Goal: Task Accomplishment & Management: Use online tool/utility

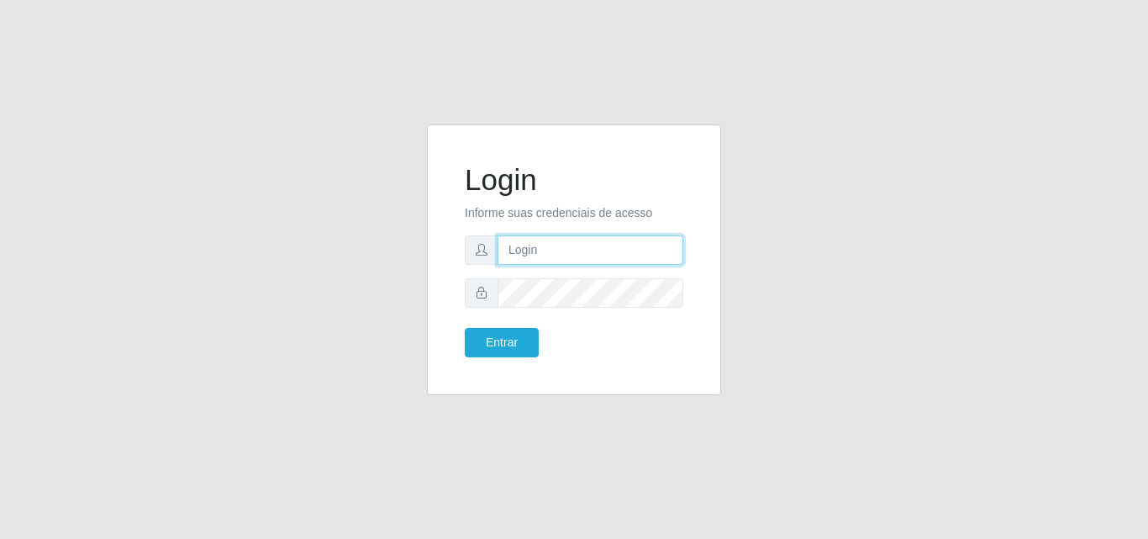
click at [530, 254] on input "text" at bounding box center [591, 249] width 186 height 29
type input "ana@saullus"
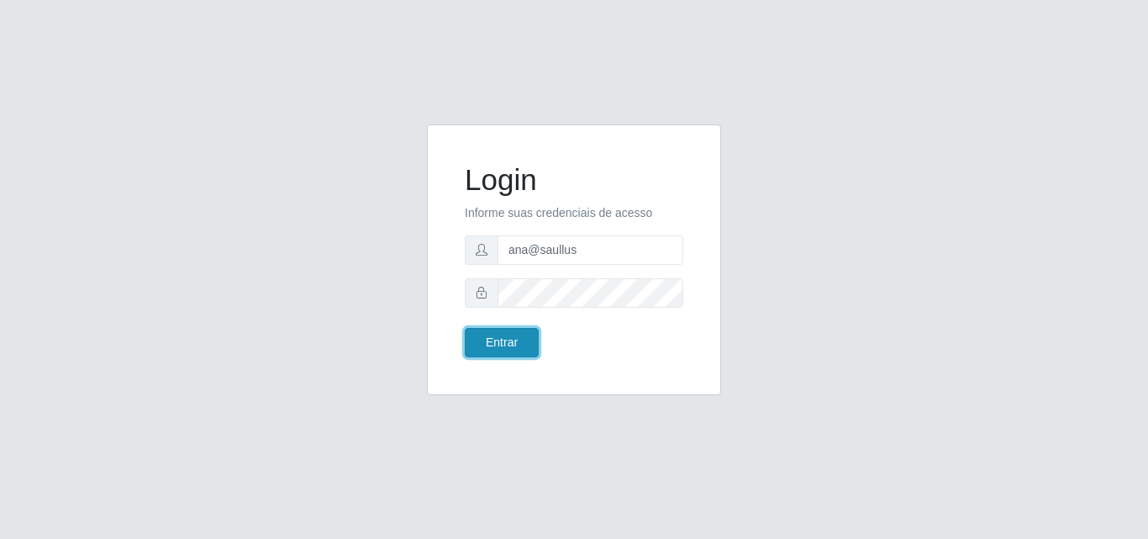
click at [505, 330] on button "Entrar" at bounding box center [502, 342] width 74 height 29
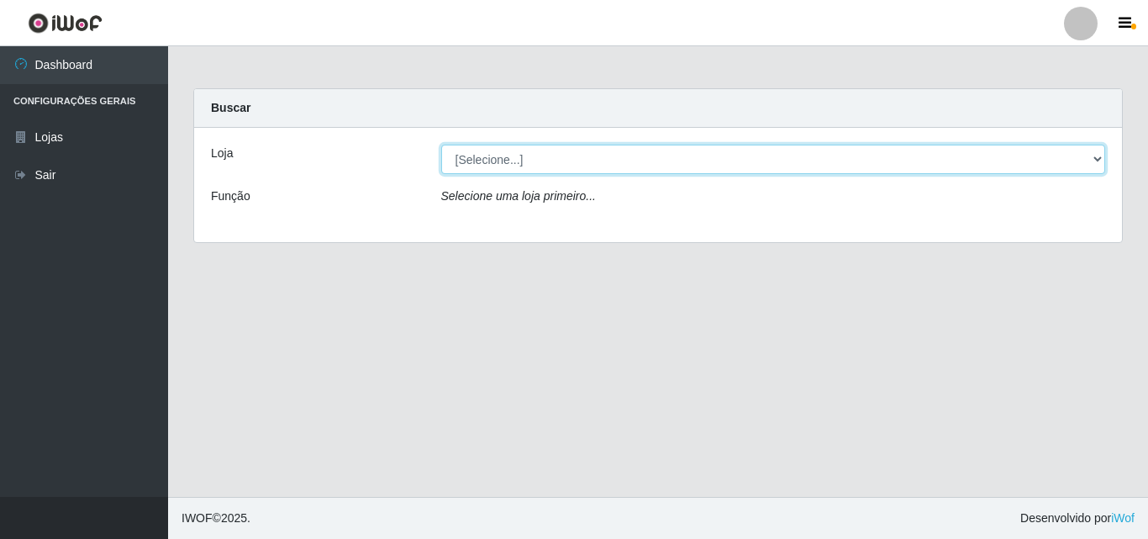
drag, startPoint x: 1092, startPoint y: 160, endPoint x: 1079, endPoint y: 158, distance: 12.7
click at [1091, 159] on select "[Selecione...] Saullus Supermercados" at bounding box center [773, 159] width 665 height 29
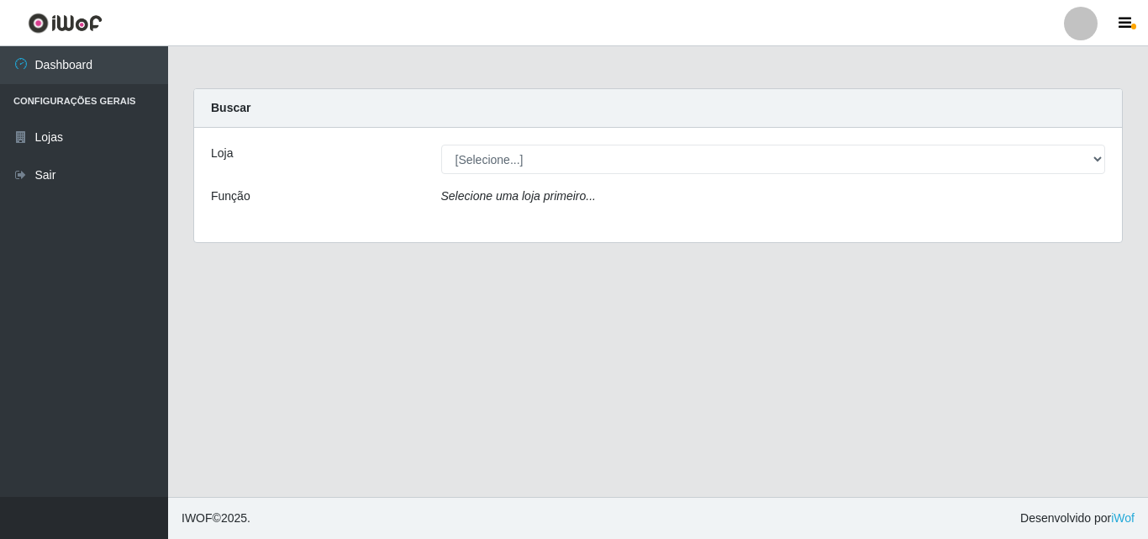
click at [1036, 230] on div "Loja [Selecione...] Saullus Supermercados Função Selecione uma loja primeiro..." at bounding box center [658, 185] width 928 height 114
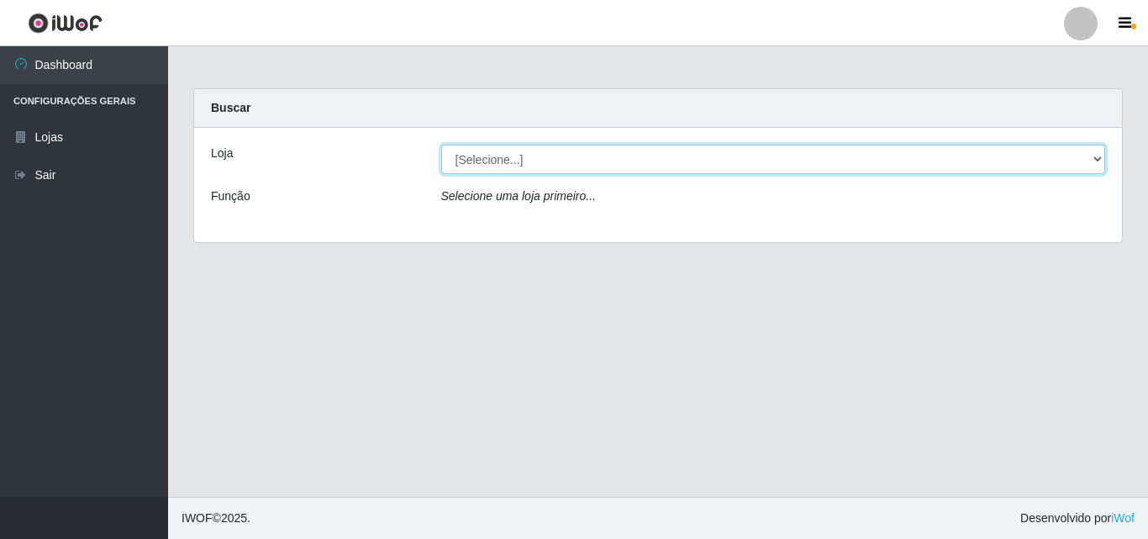
click at [1100, 160] on select "[Selecione...] Saullus Supermercados" at bounding box center [773, 159] width 665 height 29
select select "423"
click at [441, 145] on select "[Selecione...] Saullus Supermercados" at bounding box center [773, 159] width 665 height 29
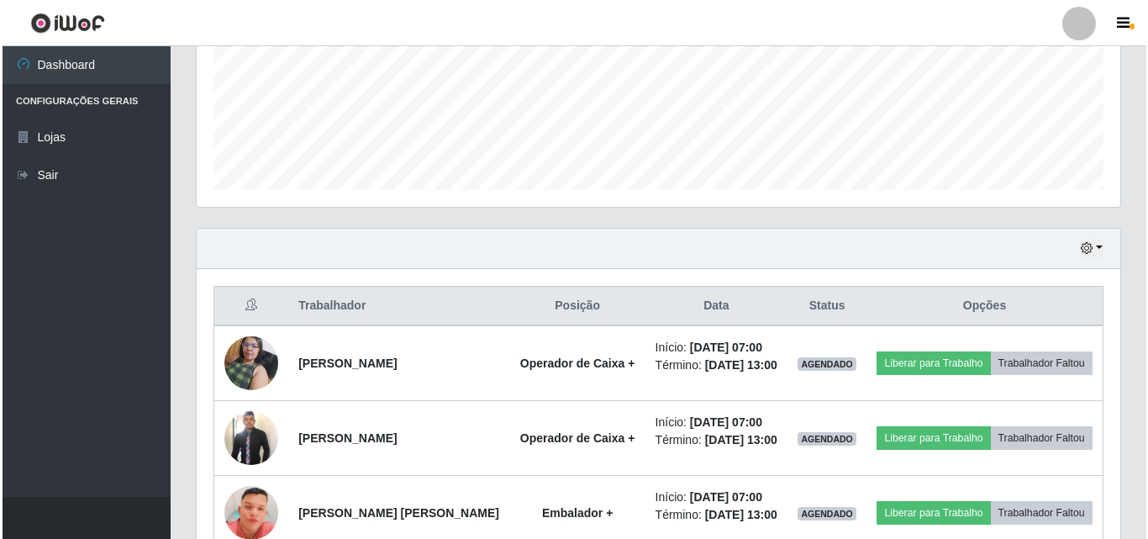
scroll to position [530, 0]
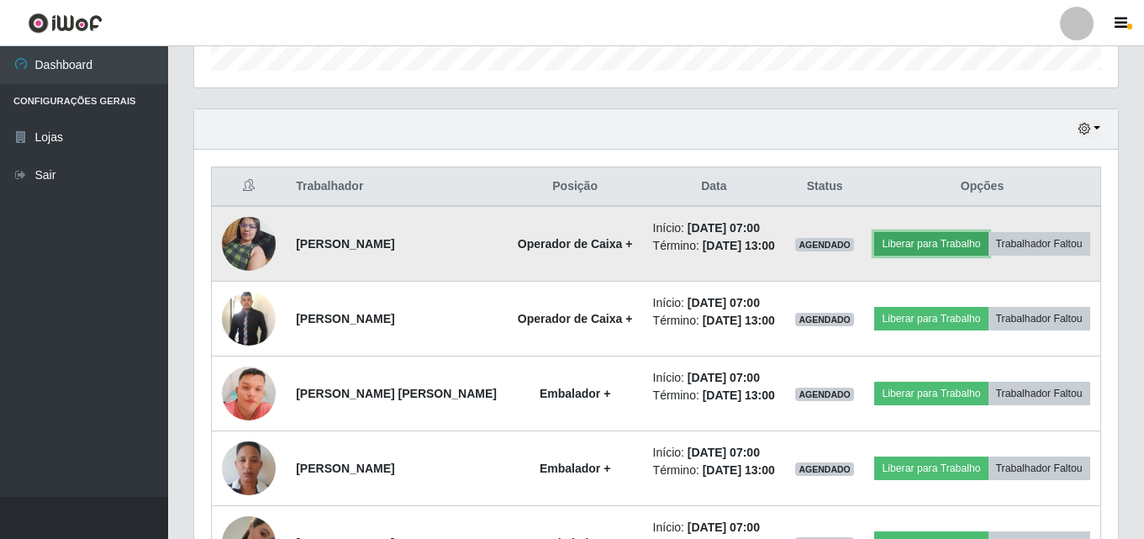
click at [988, 234] on button "Liberar para Trabalho" at bounding box center [930, 244] width 113 height 24
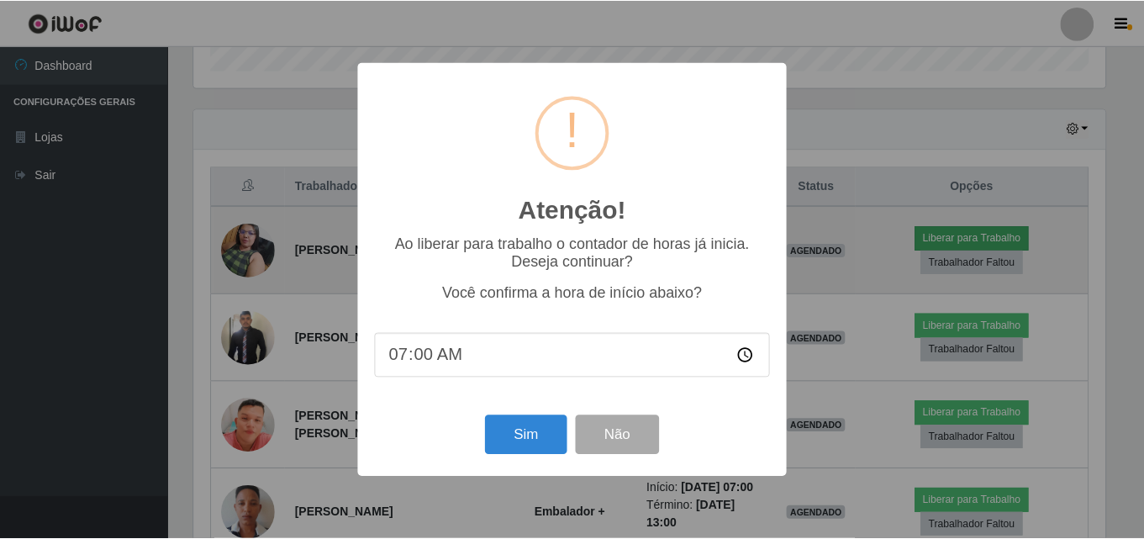
scroll to position [349, 916]
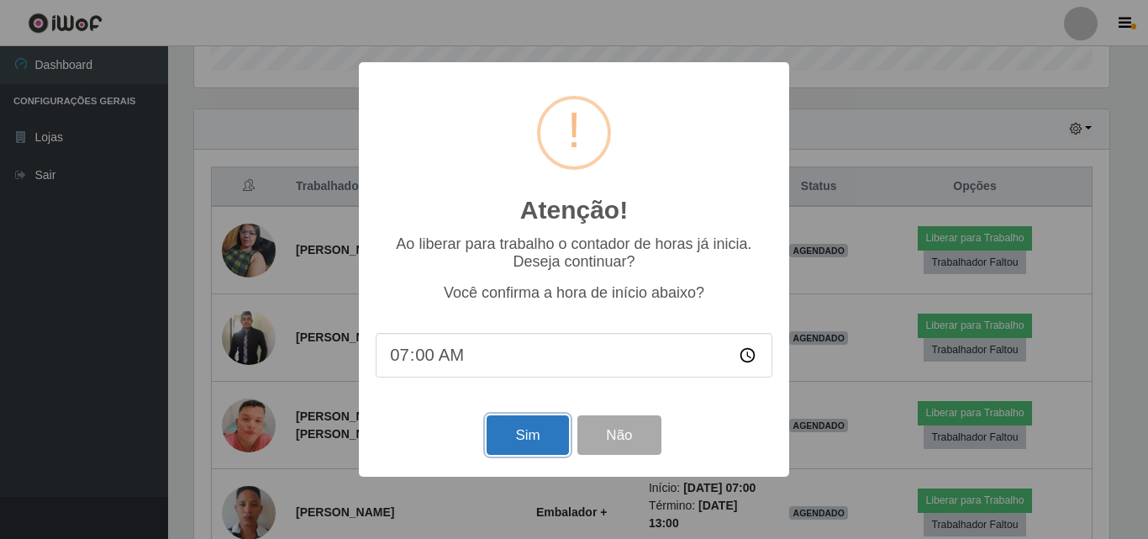
click at [504, 446] on button "Sim" at bounding box center [528, 435] width 82 height 40
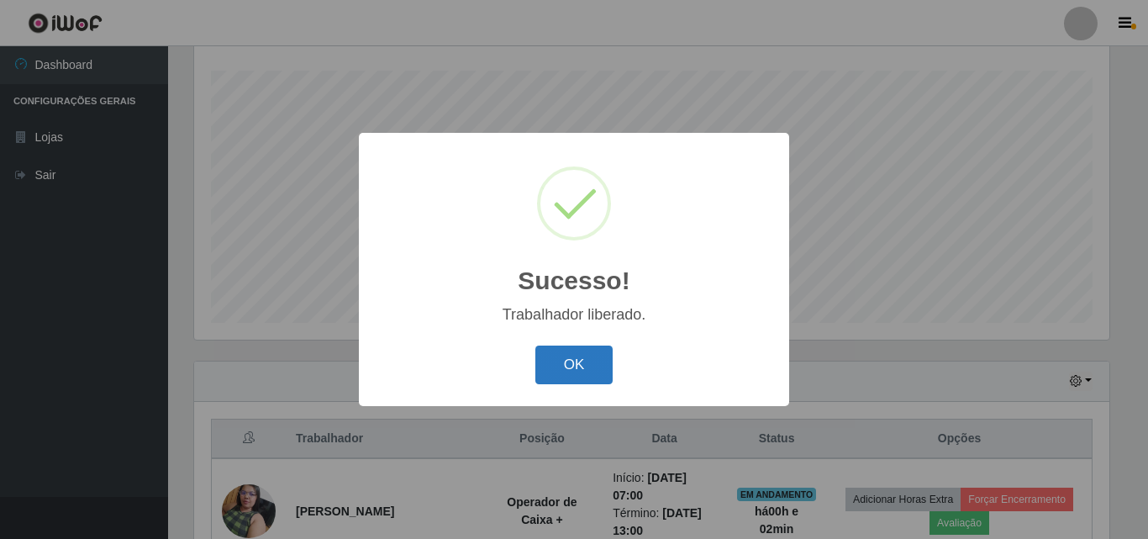
click at [550, 358] on button "OK" at bounding box center [575, 366] width 78 height 40
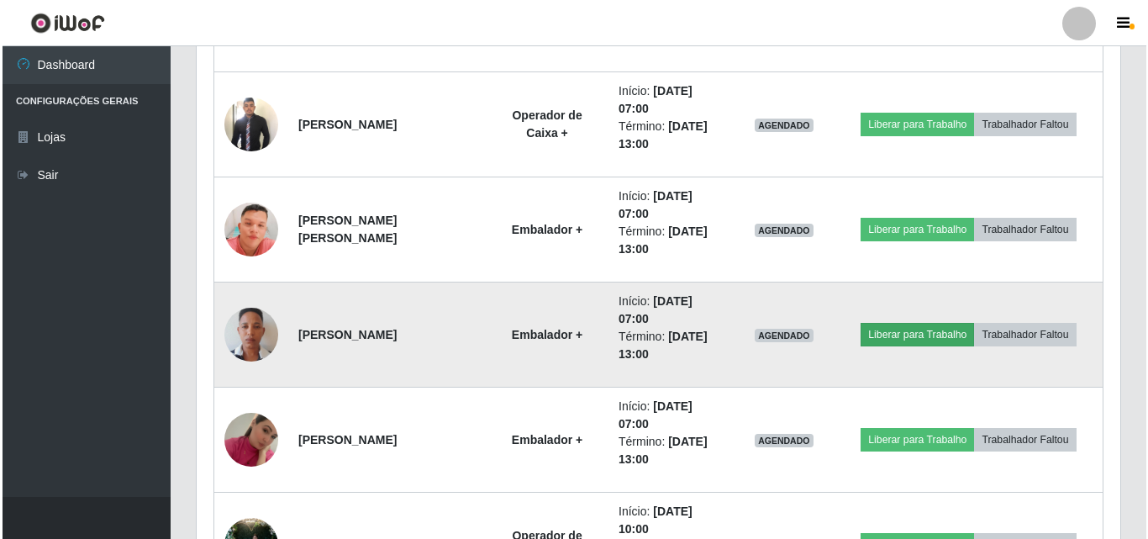
scroll to position [783, 0]
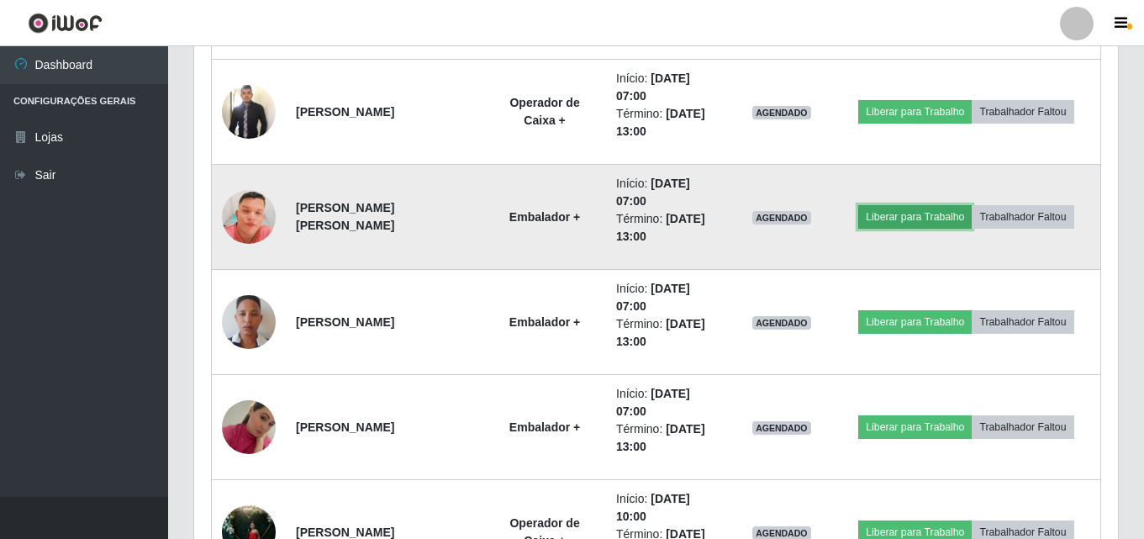
click at [920, 217] on button "Liberar para Trabalho" at bounding box center [914, 217] width 113 height 24
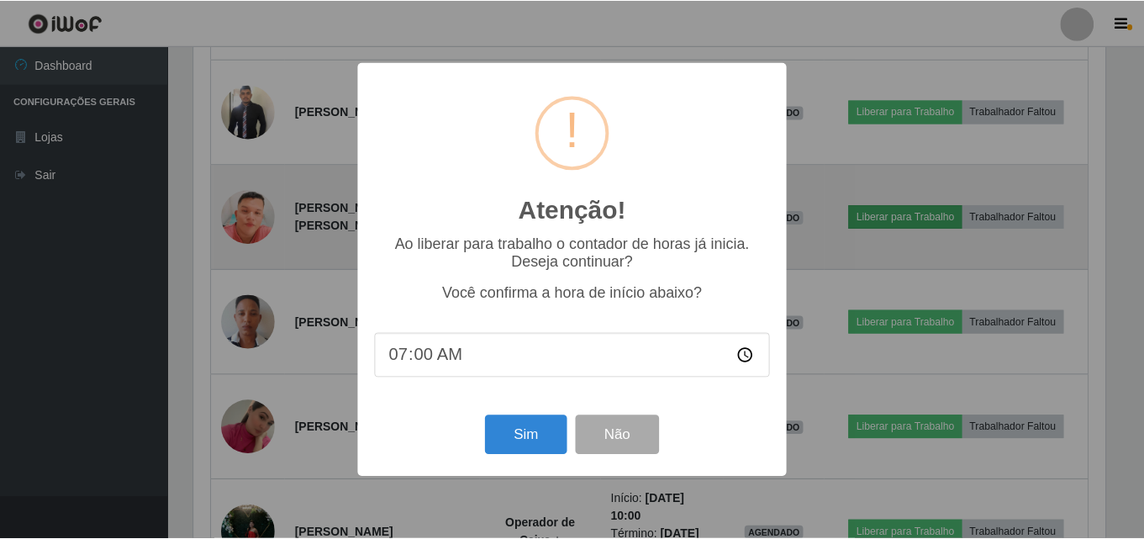
scroll to position [349, 916]
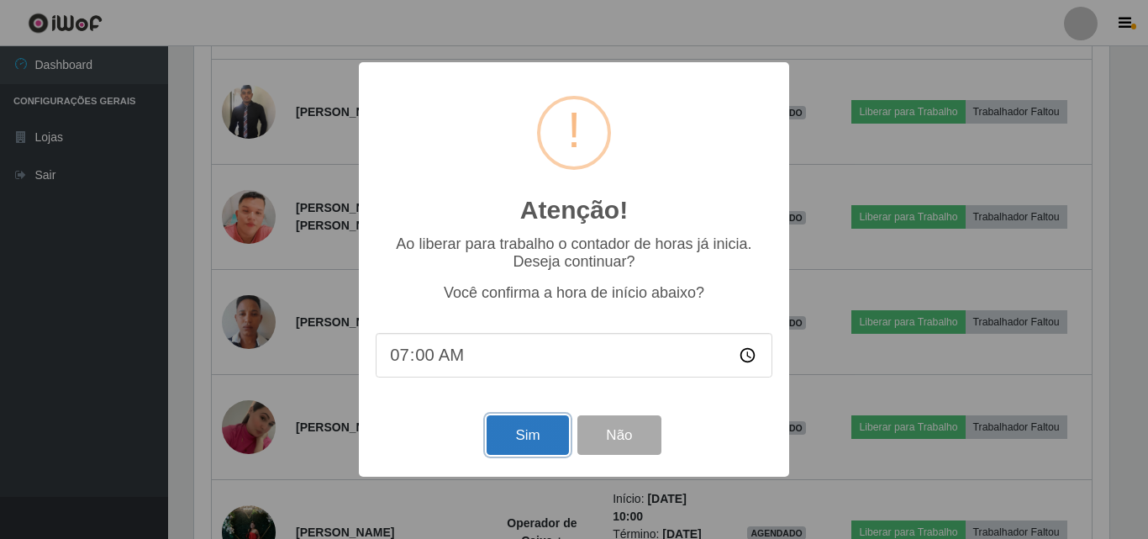
click at [552, 443] on button "Sim" at bounding box center [528, 435] width 82 height 40
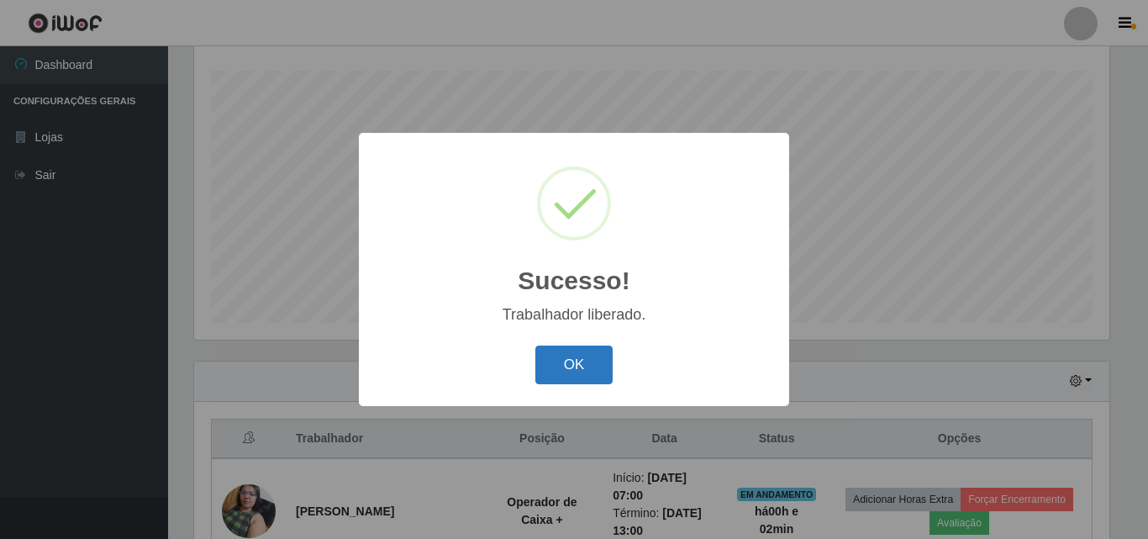
click at [557, 356] on button "OK" at bounding box center [575, 366] width 78 height 40
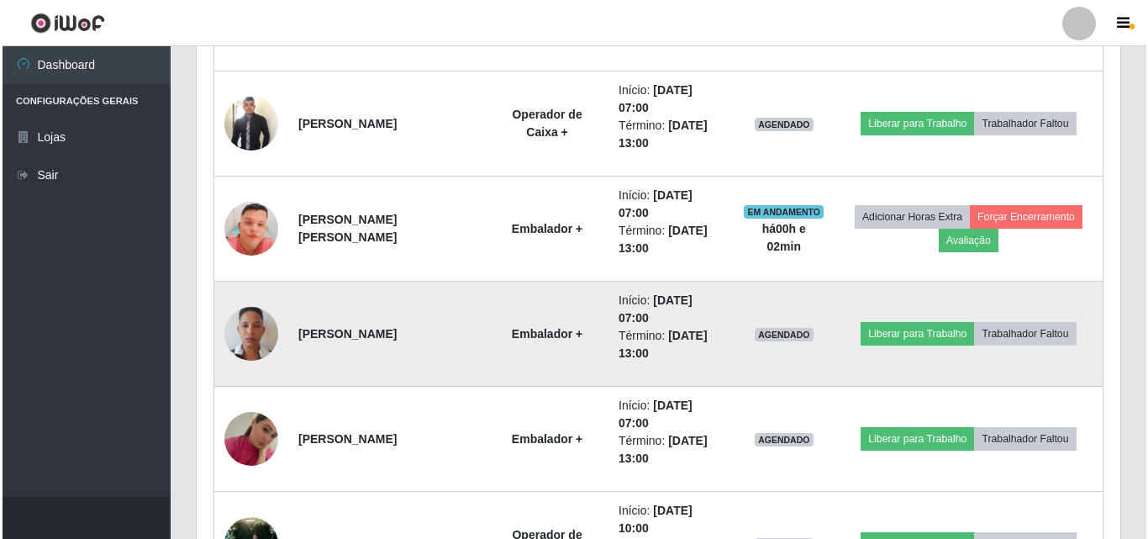
scroll to position [867, 0]
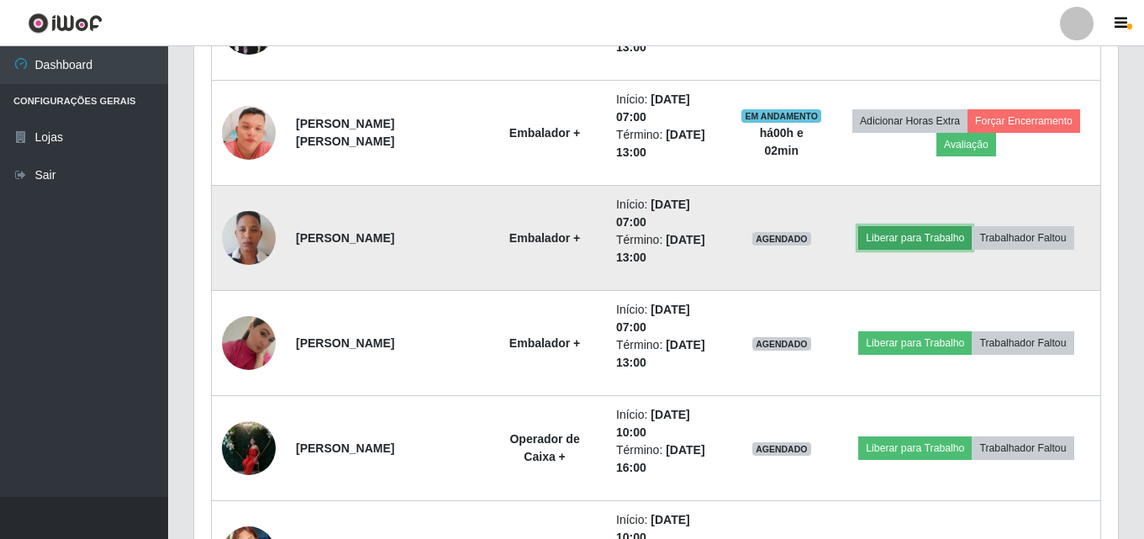
click at [925, 233] on button "Liberar para Trabalho" at bounding box center [914, 238] width 113 height 24
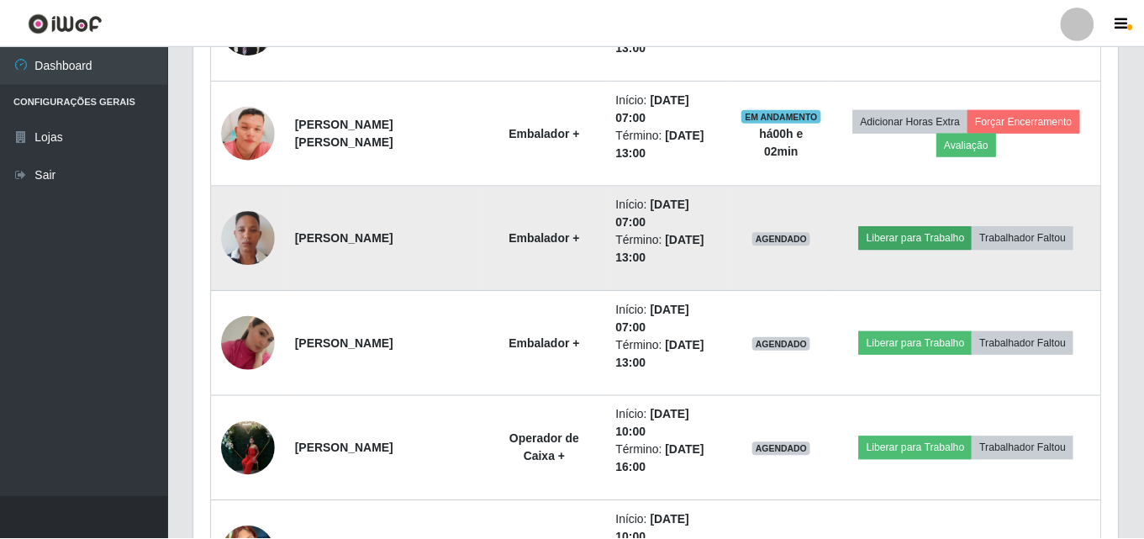
scroll to position [349, 916]
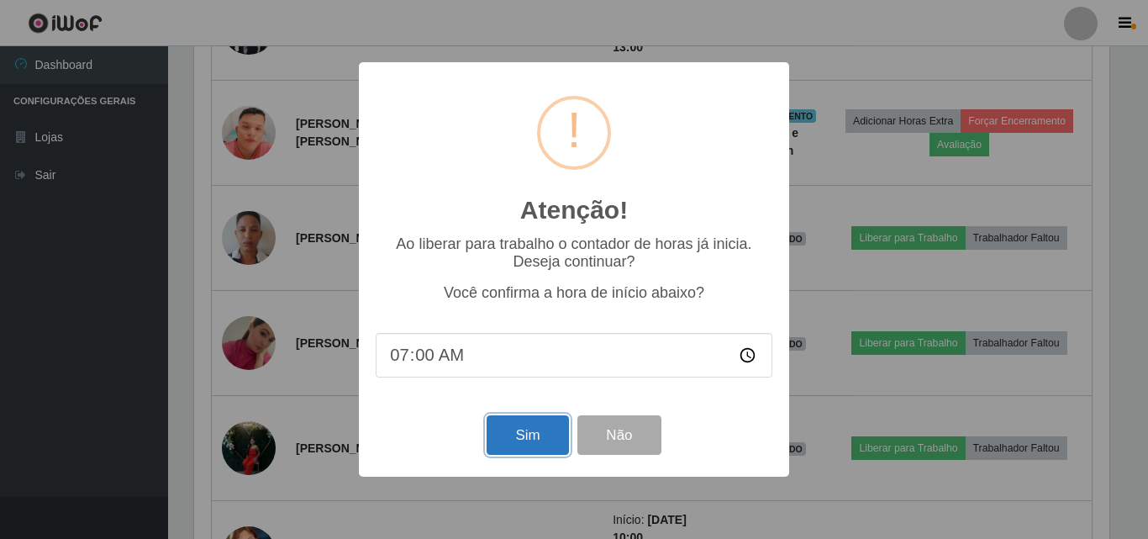
click at [511, 435] on button "Sim" at bounding box center [528, 435] width 82 height 40
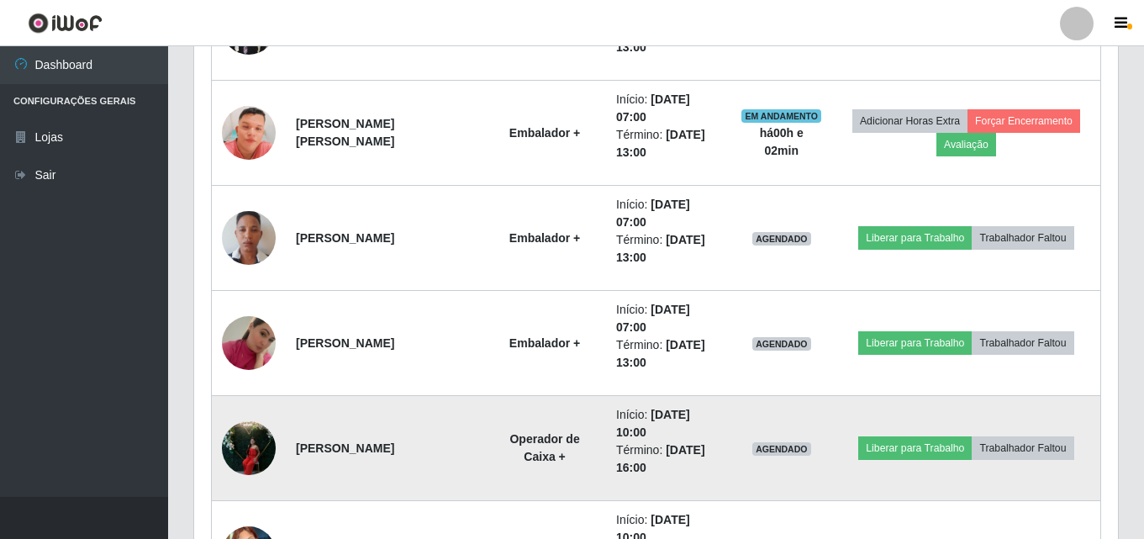
scroll to position [0, 0]
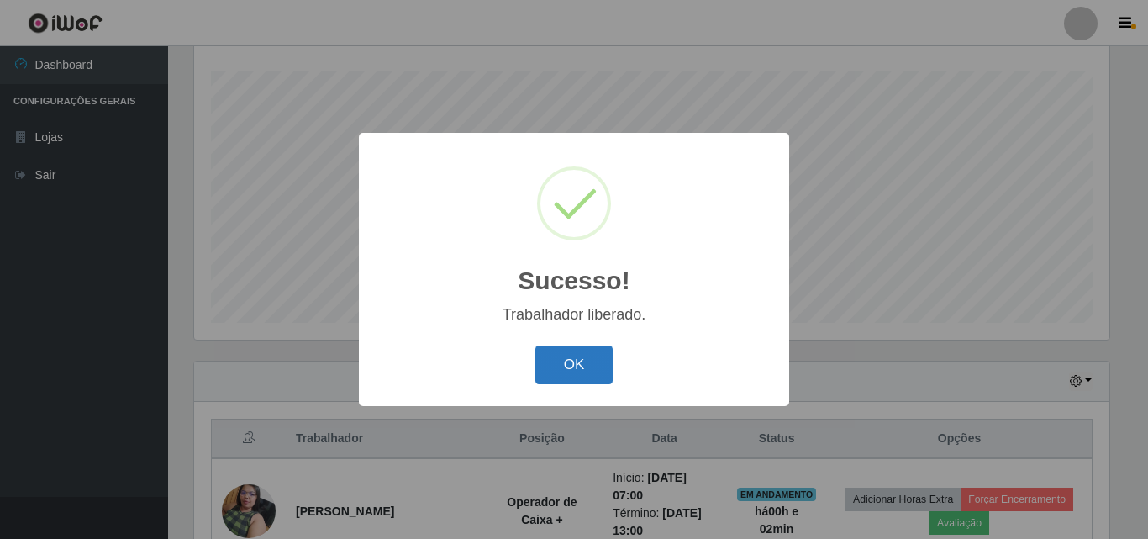
click at [576, 376] on button "OK" at bounding box center [575, 366] width 78 height 40
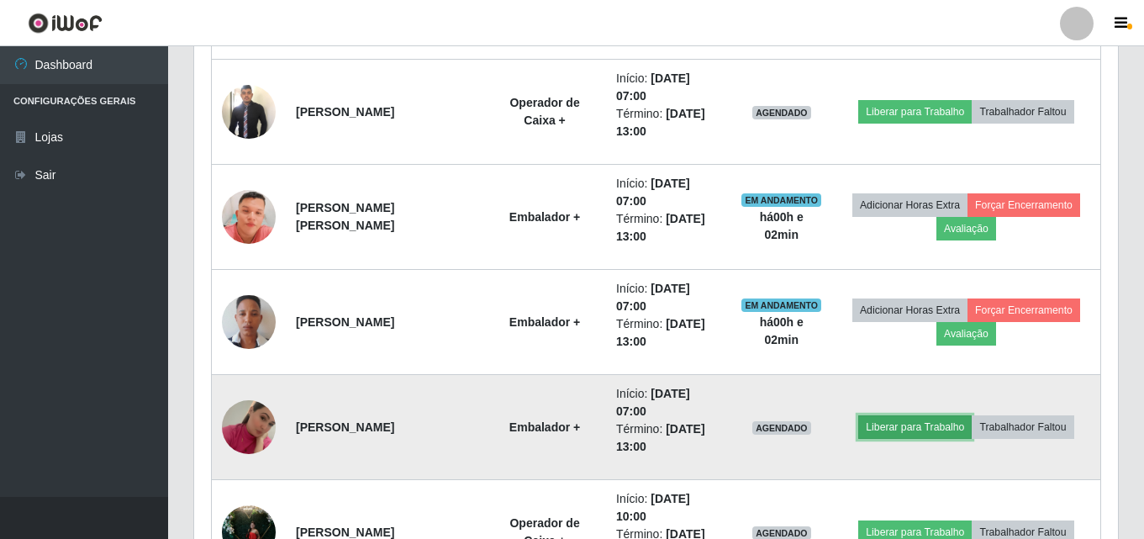
click at [925, 425] on button "Liberar para Trabalho" at bounding box center [914, 427] width 113 height 24
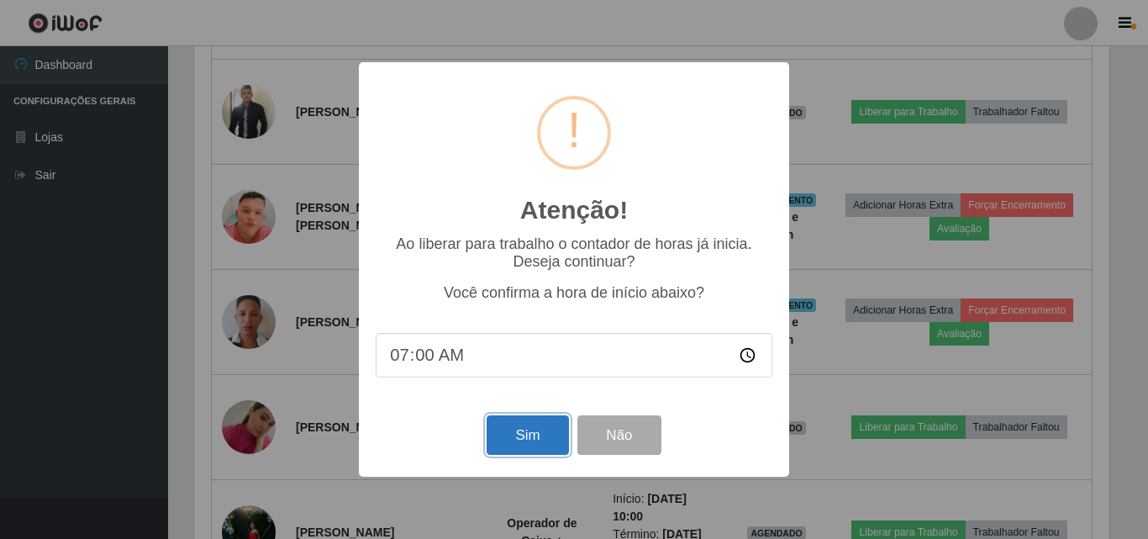
click at [525, 420] on button "Sim" at bounding box center [528, 435] width 82 height 40
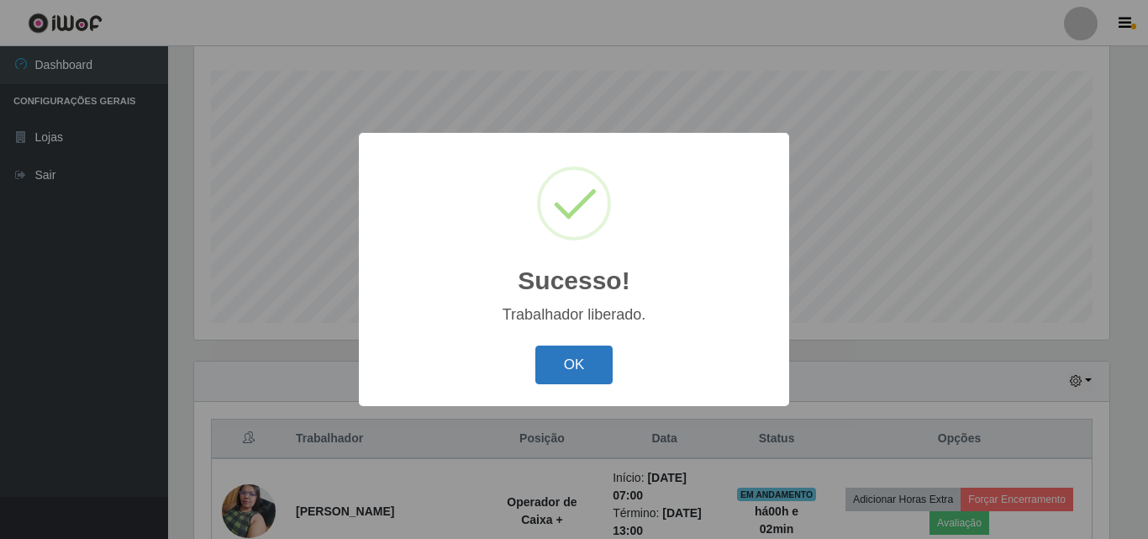
click at [572, 368] on button "OK" at bounding box center [575, 366] width 78 height 40
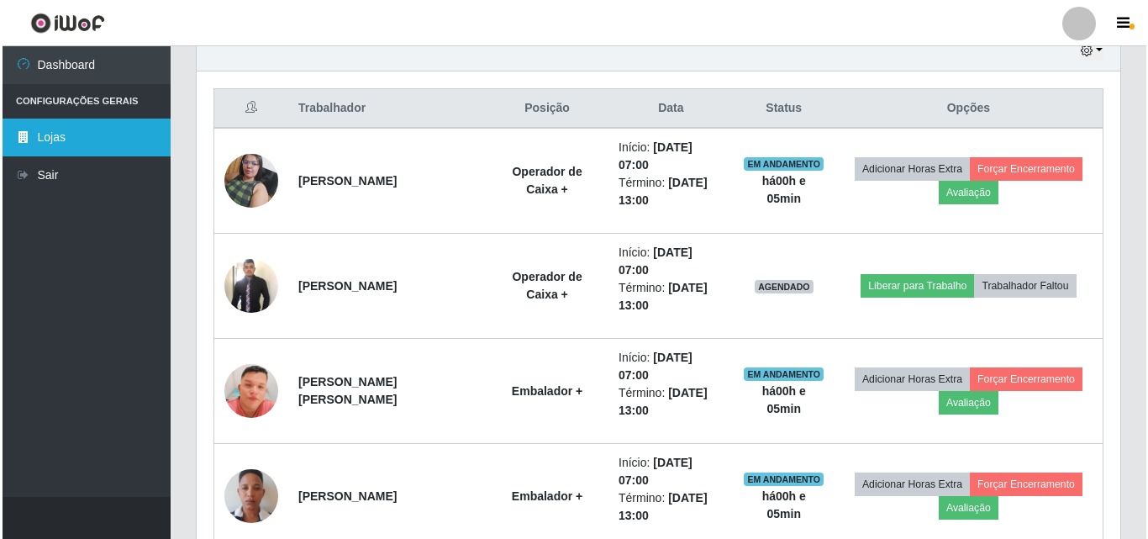
scroll to position [615, 0]
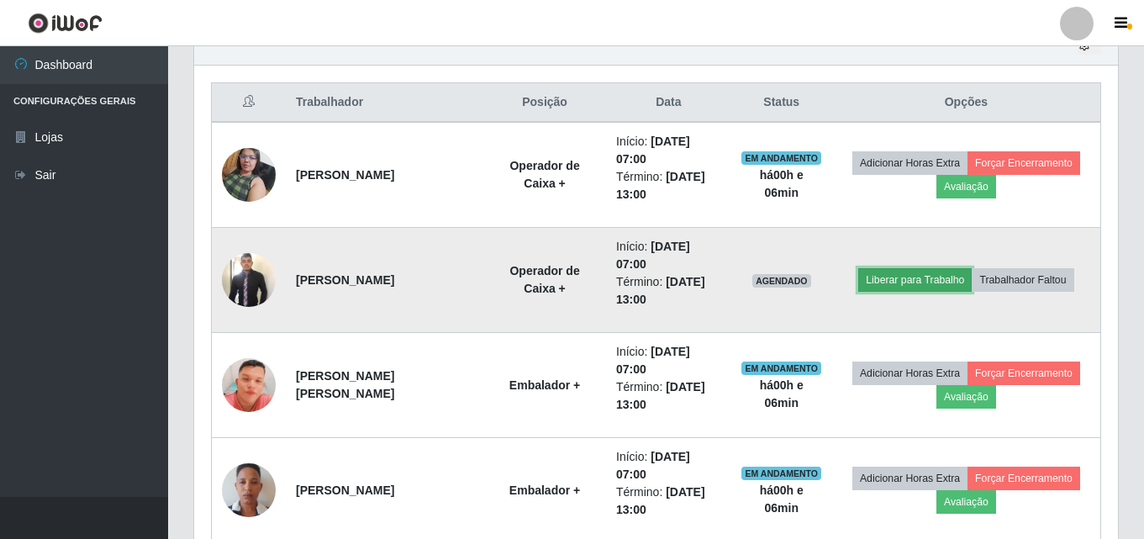
click at [934, 285] on button "Liberar para Trabalho" at bounding box center [914, 280] width 113 height 24
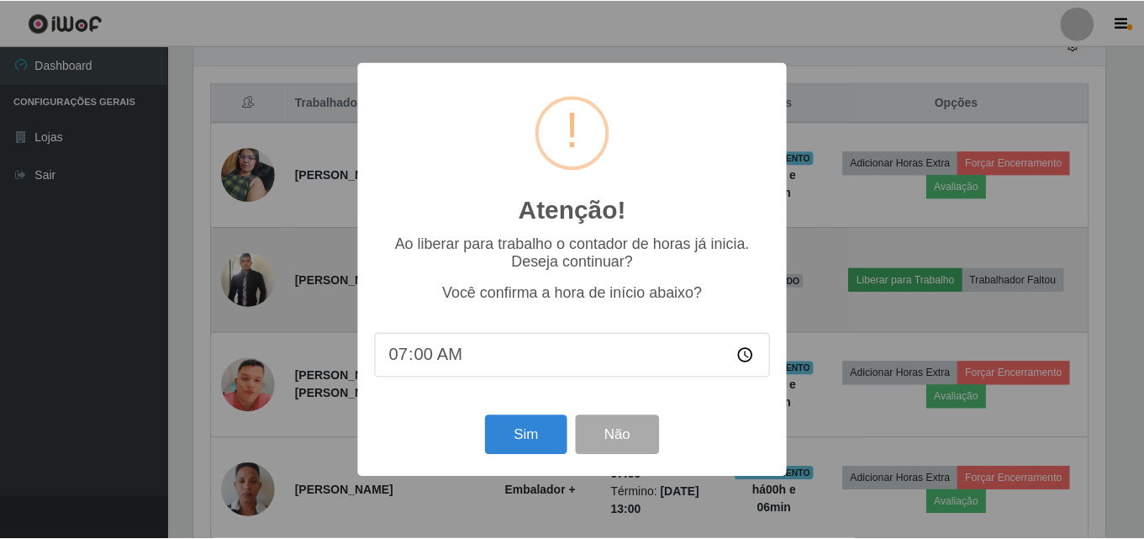
scroll to position [349, 916]
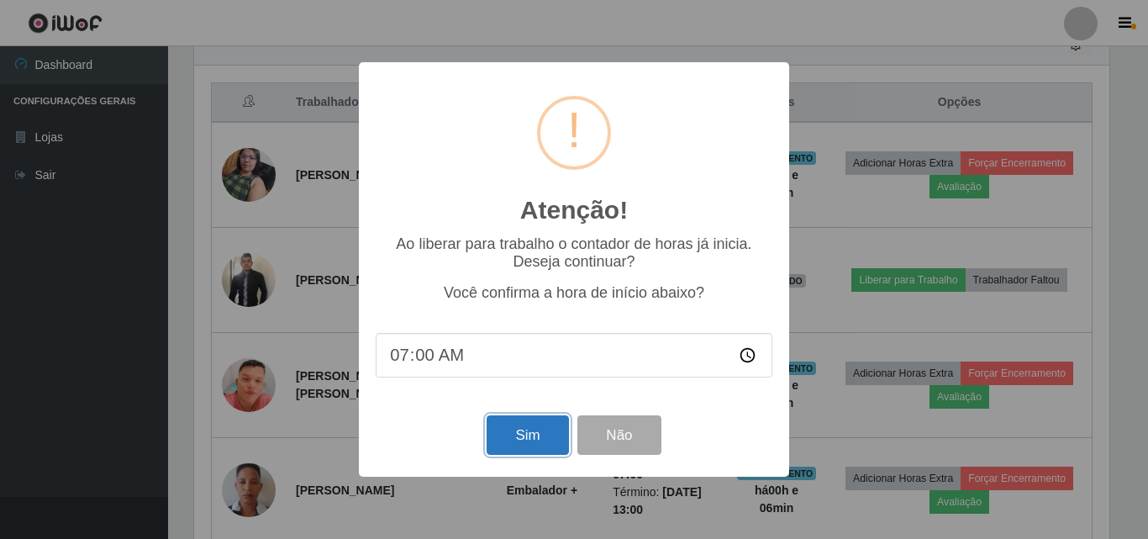
click at [538, 437] on button "Sim" at bounding box center [528, 435] width 82 height 40
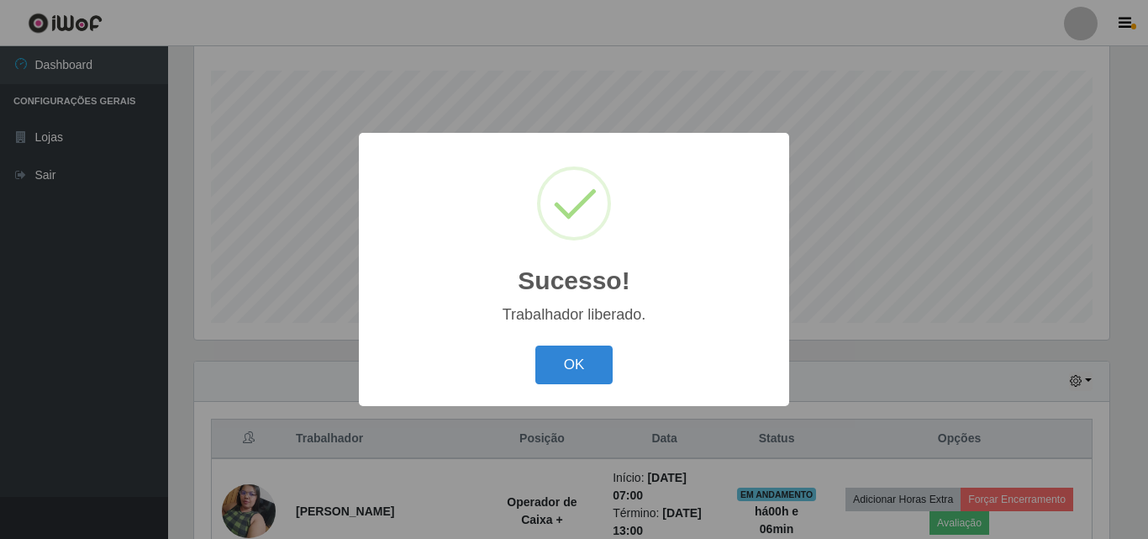
drag, startPoint x: 599, startPoint y: 380, endPoint x: 569, endPoint y: 405, distance: 38.8
click at [599, 379] on button "OK" at bounding box center [575, 366] width 78 height 40
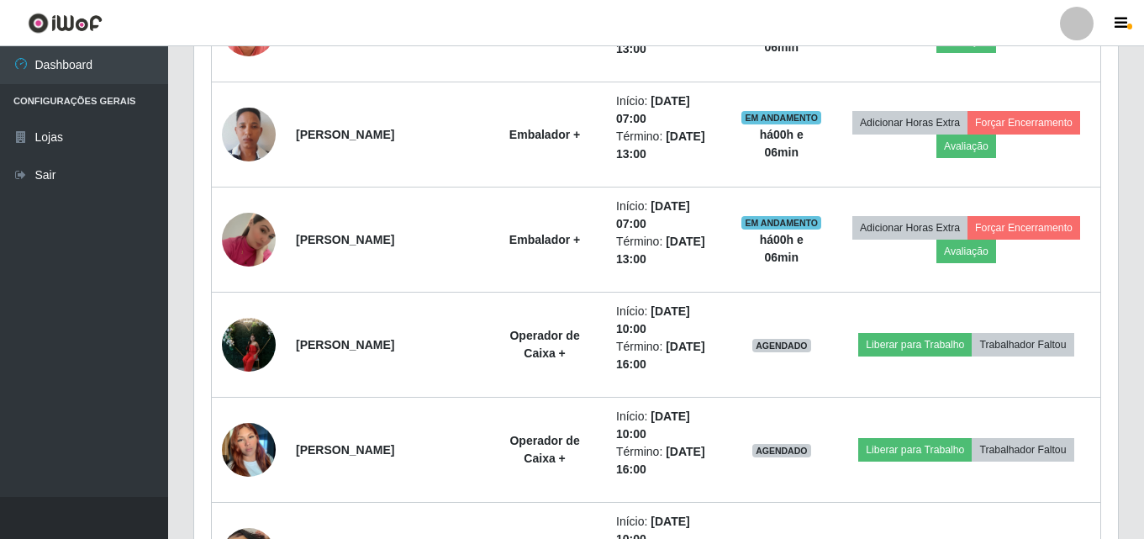
scroll to position [951, 0]
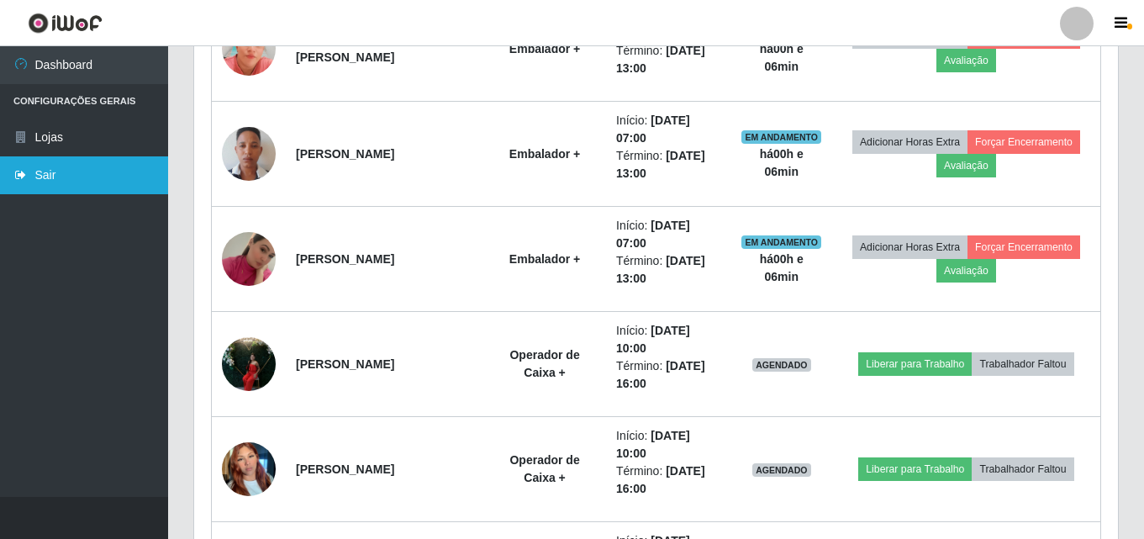
click at [66, 160] on link "Sair" at bounding box center [84, 175] width 168 height 38
